Goal: Information Seeking & Learning: Find specific fact

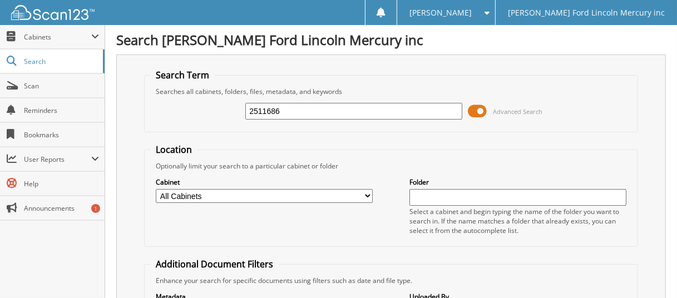
type input "2511686"
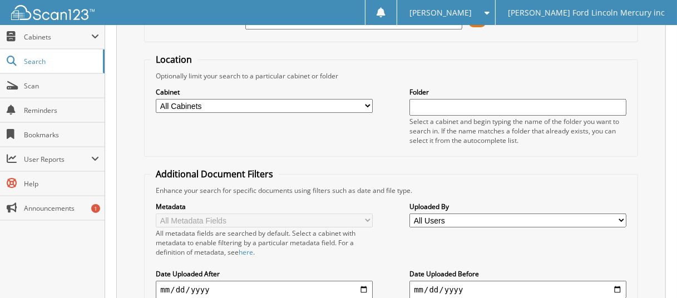
scroll to position [34, 0]
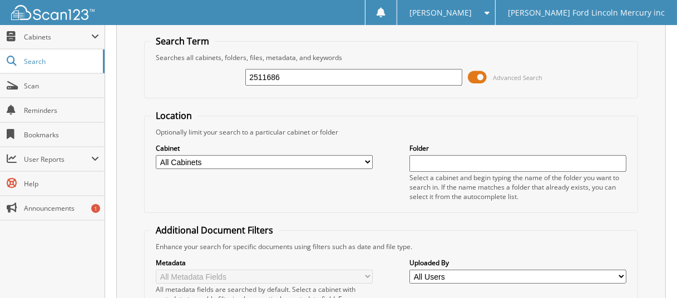
click at [368, 160] on select "All Cabinets ACCOUNTS PAYABLE BODY SHOP RO'S CREDIT CARD RECEIPTS SERVICE RO SE…" at bounding box center [264, 162] width 216 height 14
select select "8958"
click at [156, 155] on select "All Cabinets ACCOUNTS PAYABLE BODY SHOP RO'S CREDIT CARD RECEIPTS SERVICE RO SE…" at bounding box center [264, 162] width 216 height 14
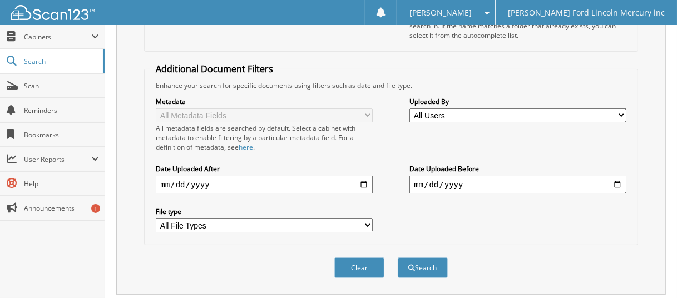
scroll to position [201, 0]
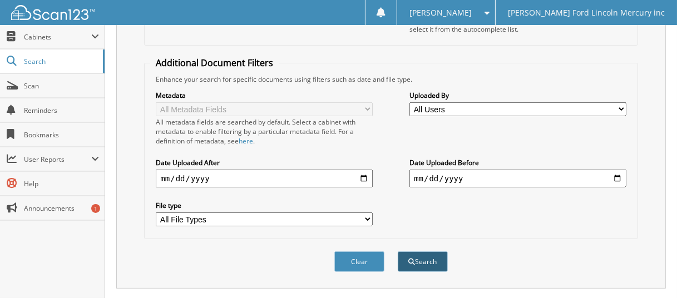
click at [419, 255] on button "Search" at bounding box center [423, 261] width 50 height 21
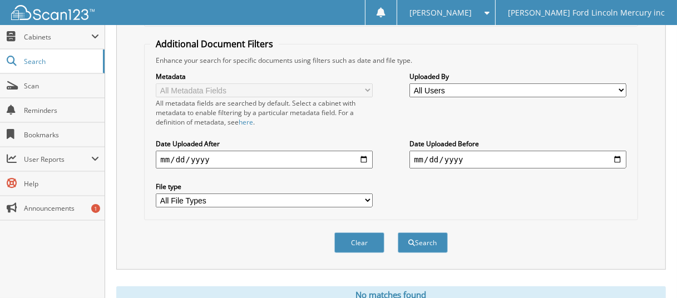
scroll to position [222, 0]
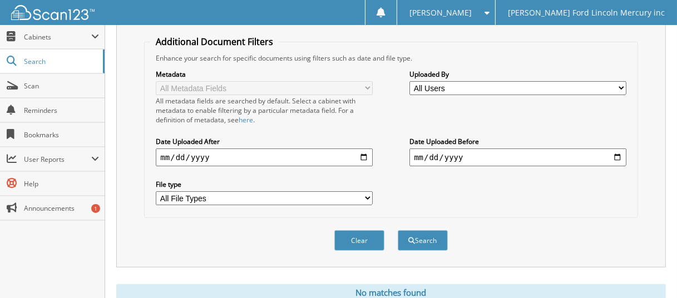
click at [365, 152] on input "date" at bounding box center [264, 157] width 216 height 18
type input "[DATE]"
click at [429, 231] on button "Search" at bounding box center [423, 240] width 50 height 21
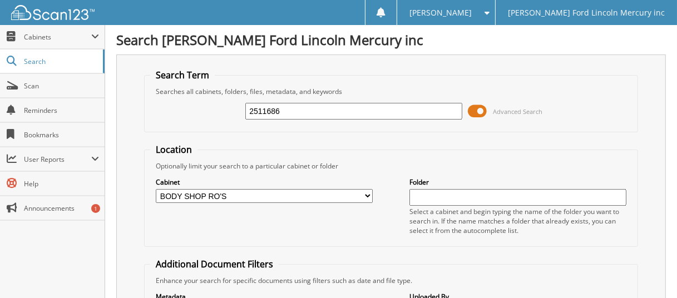
click at [27, 6] on img at bounding box center [52, 12] width 83 height 15
